Goal: Information Seeking & Learning: Find specific fact

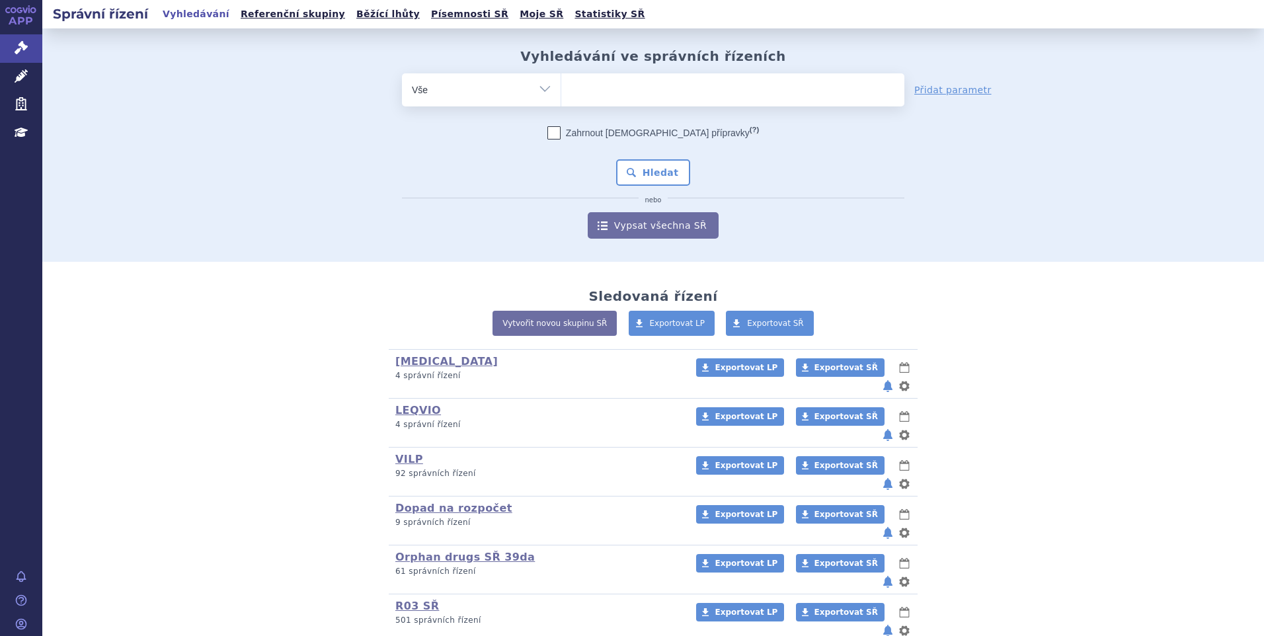
click at [605, 89] on ul at bounding box center [732, 87] width 343 height 28
click at [561, 89] on select at bounding box center [561, 89] width 1 height 33
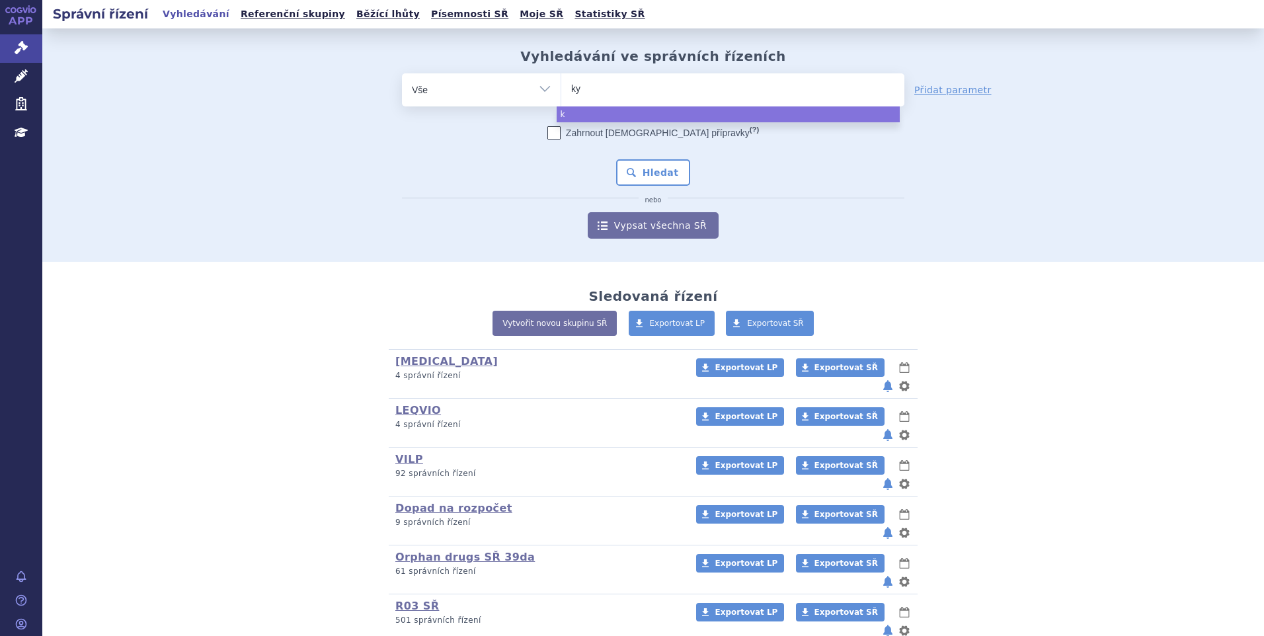
type input "kym"
type input "kymri"
type input "kymriah"
select select "kymriah"
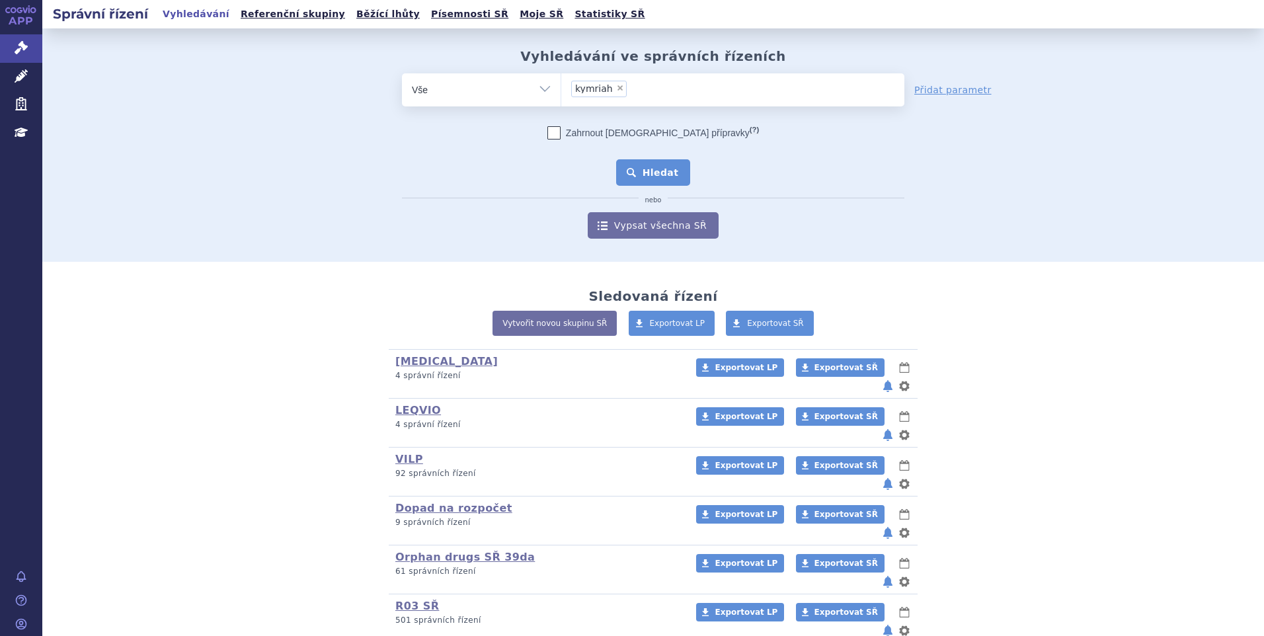
click at [635, 180] on button "Hledat" at bounding box center [653, 172] width 75 height 26
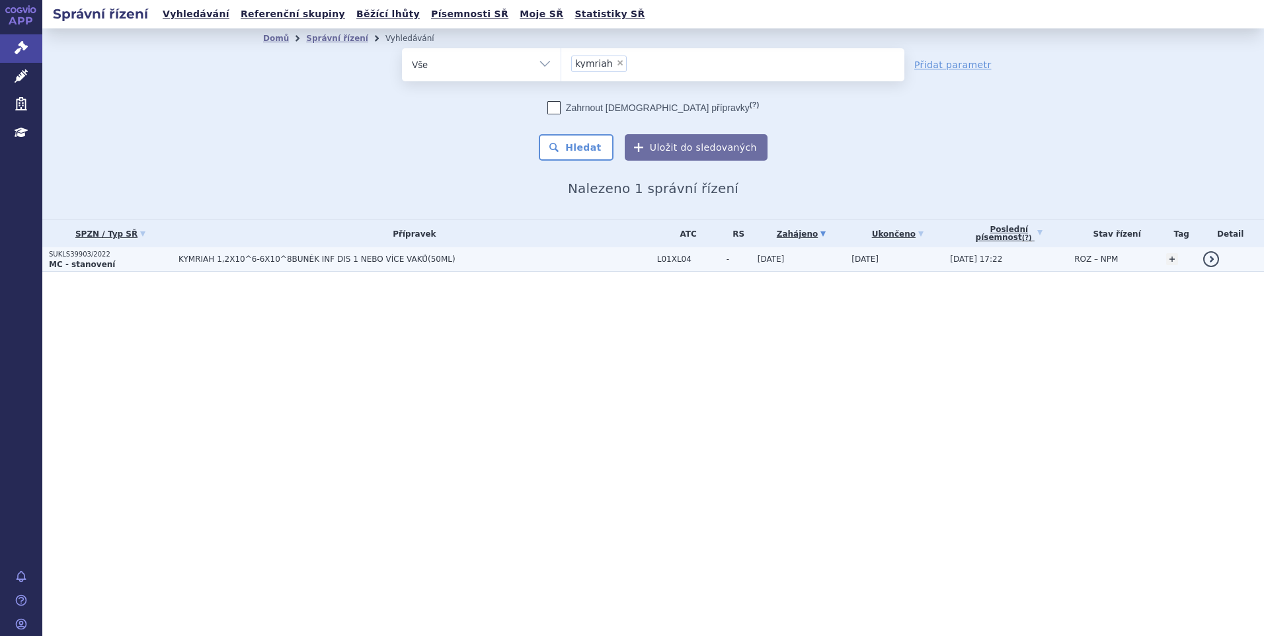
click at [275, 261] on span "KYMRIAH 1,2X10^6-6X10^8BUNĚK INF DIS 1 NEBO VÍCE VAKŮ(50ML)" at bounding box center [343, 258] width 331 height 9
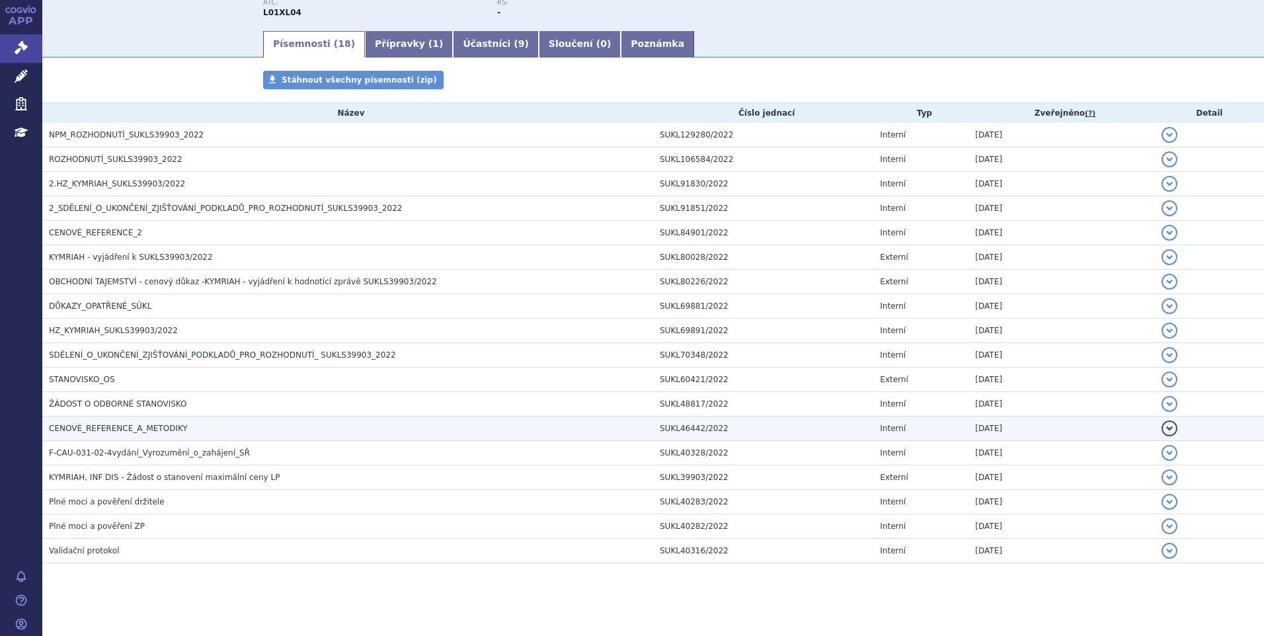
scroll to position [188, 0]
